Goal: Book appointment/travel/reservation

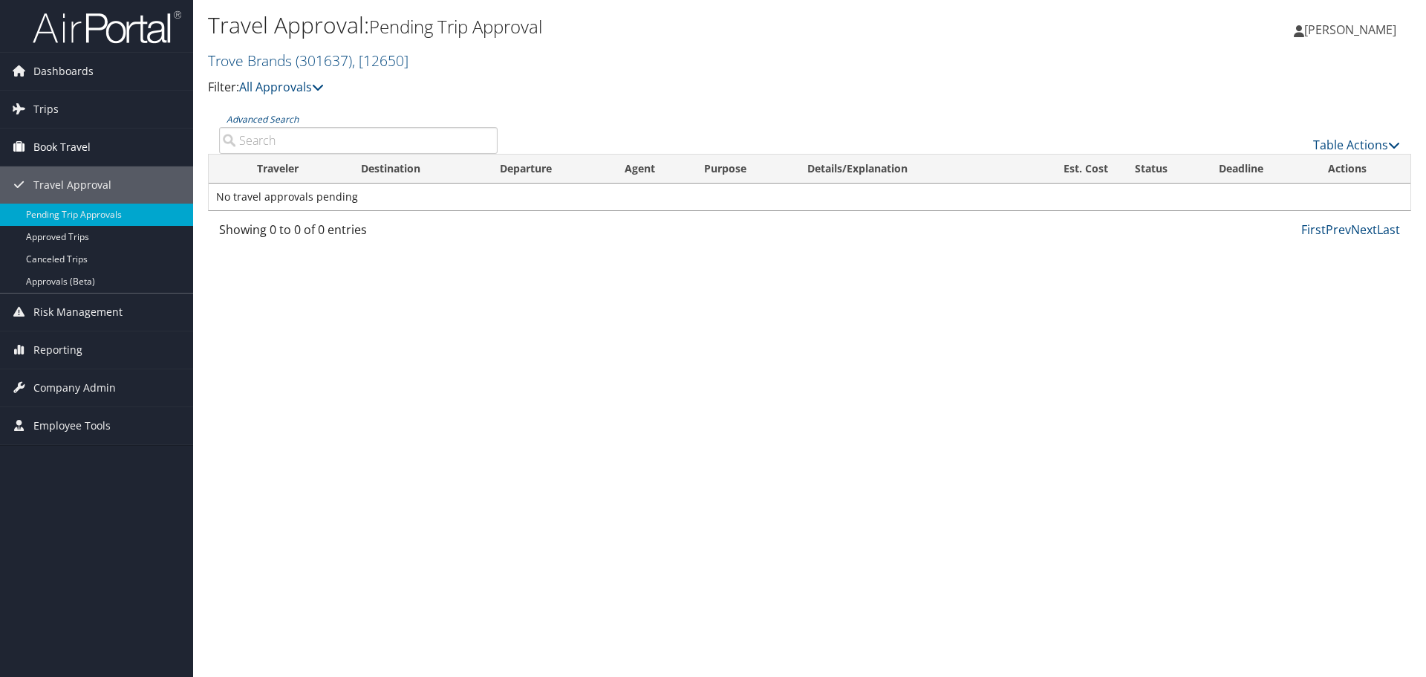
click at [36, 137] on span "Book Travel" at bounding box center [61, 146] width 57 height 37
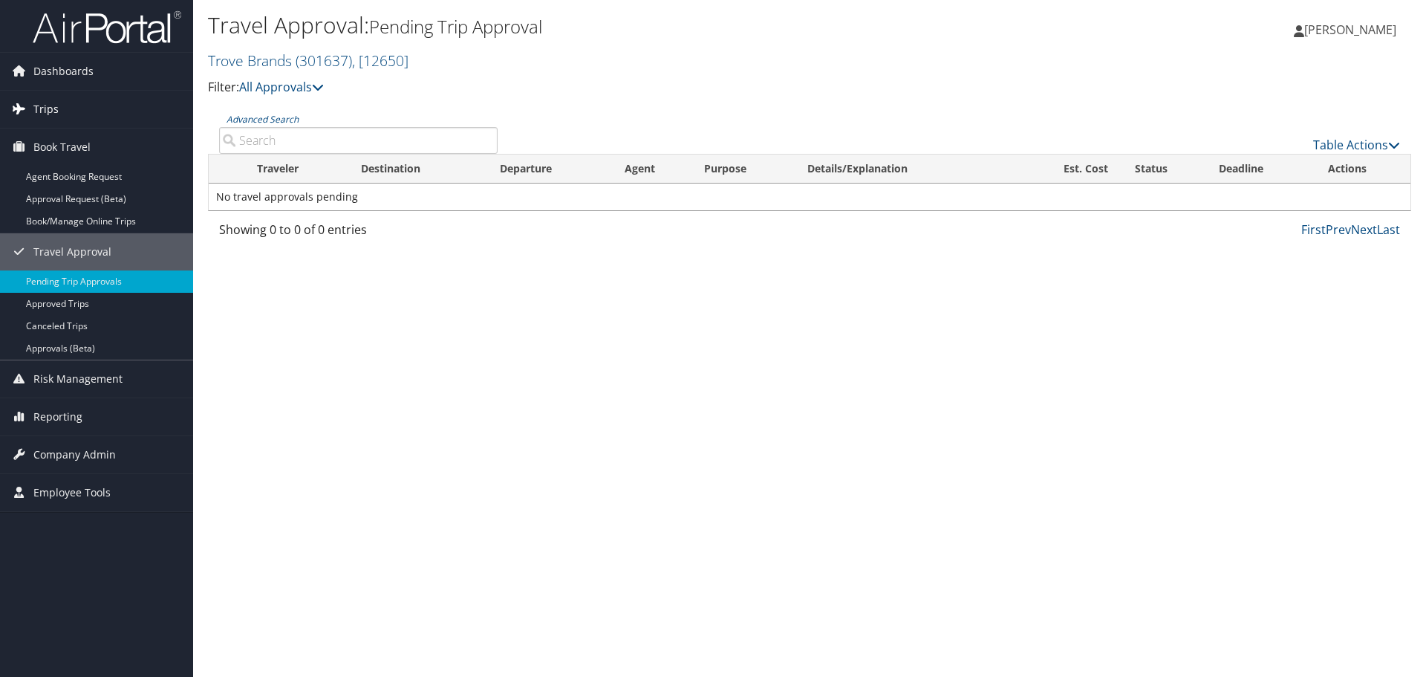
click at [68, 112] on link "Trips" at bounding box center [96, 109] width 193 height 37
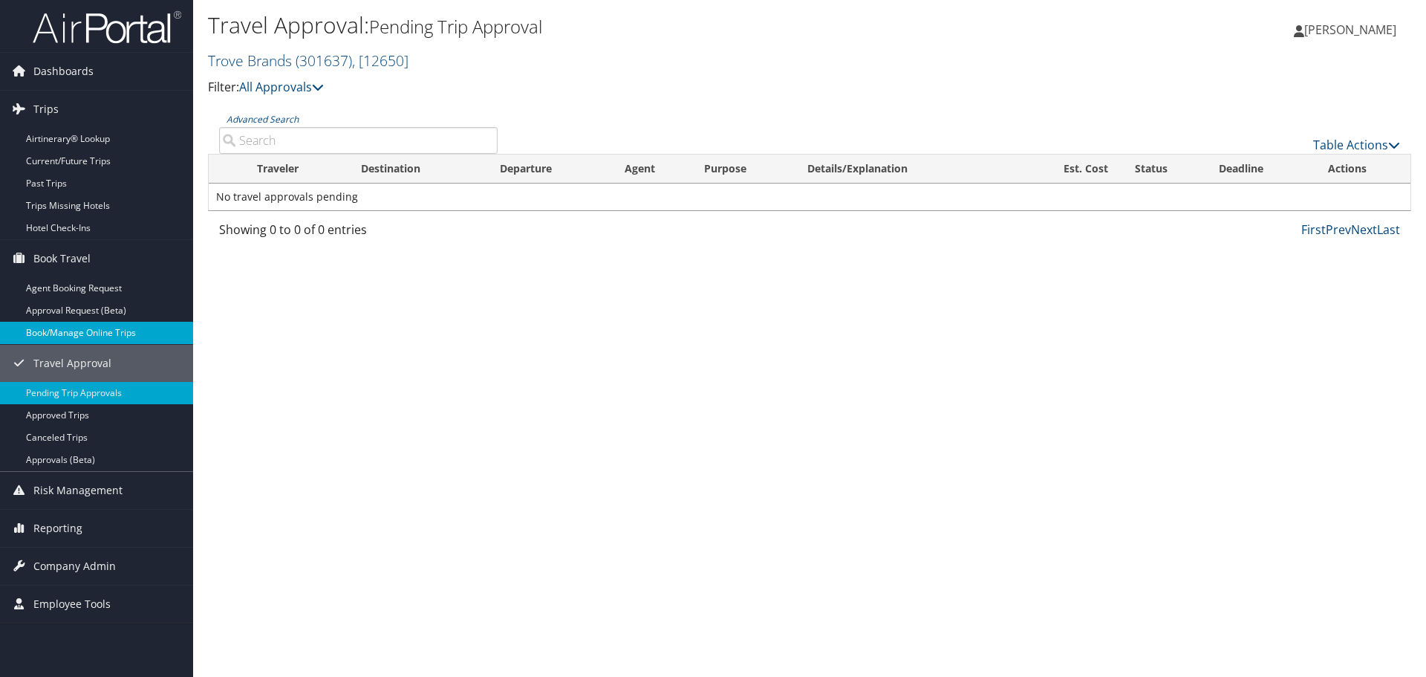
click at [81, 322] on link "Book/Manage Online Trips" at bounding box center [96, 333] width 193 height 22
